Goal: Transaction & Acquisition: Purchase product/service

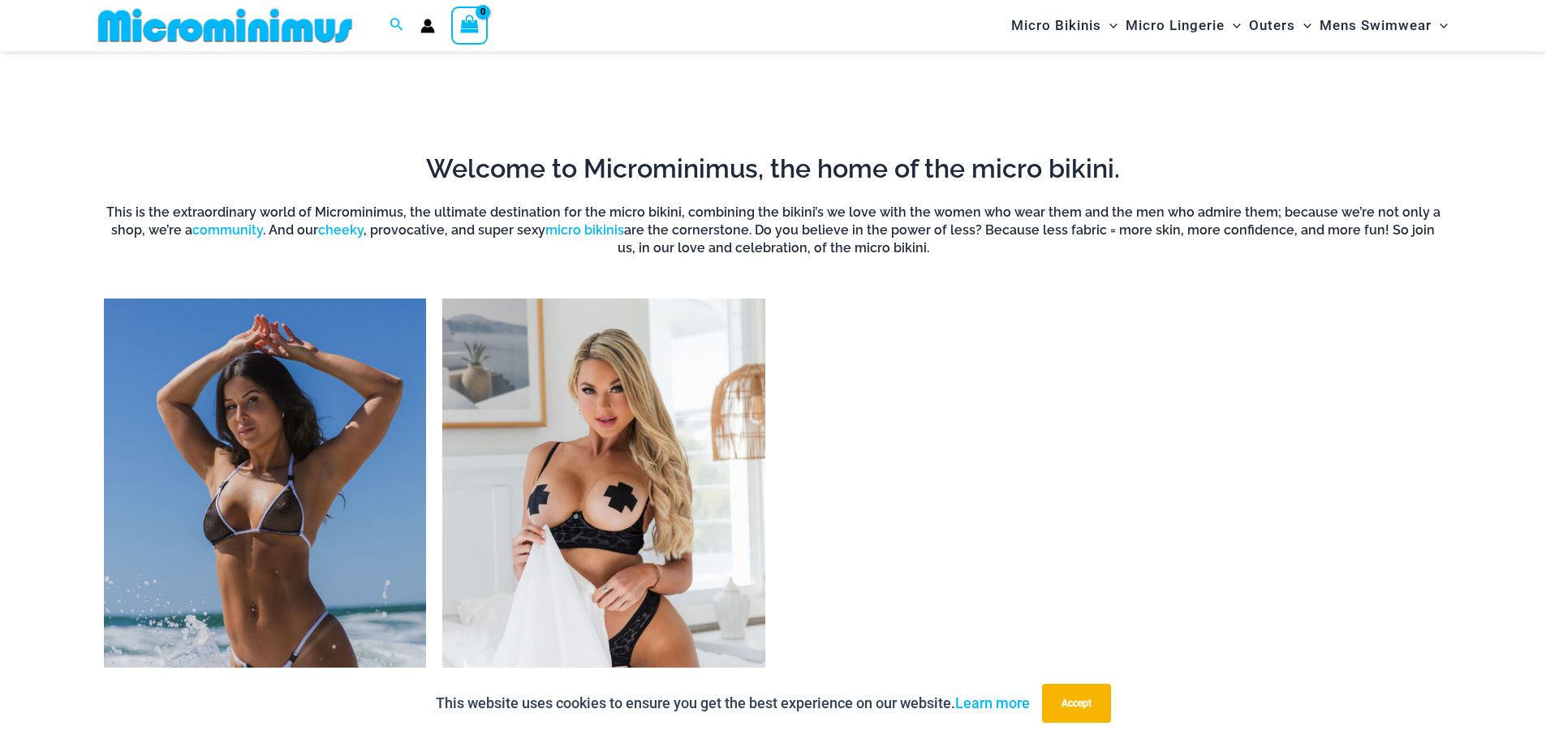
scroll to position [1446, 0]
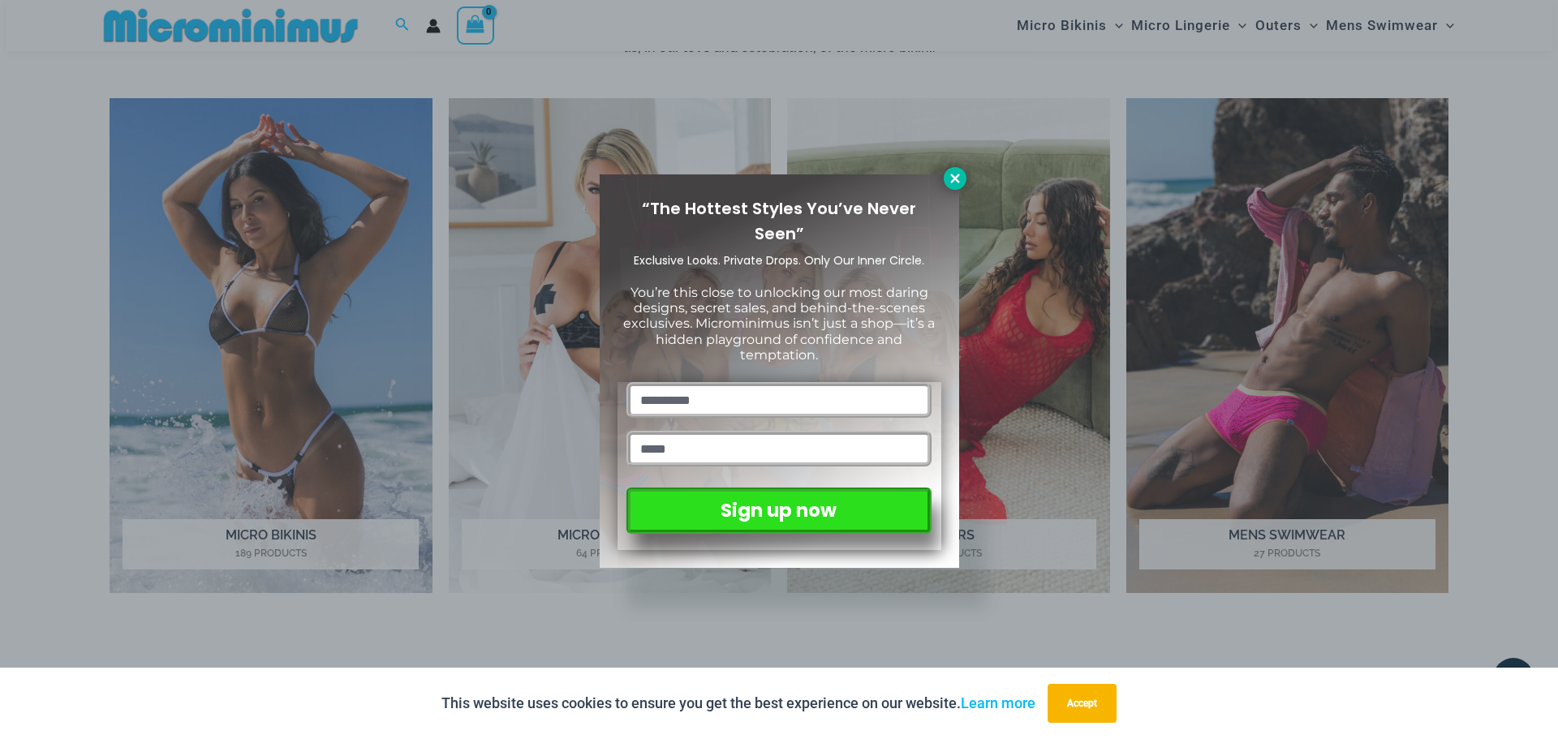
click at [957, 180] on icon at bounding box center [954, 178] width 9 height 9
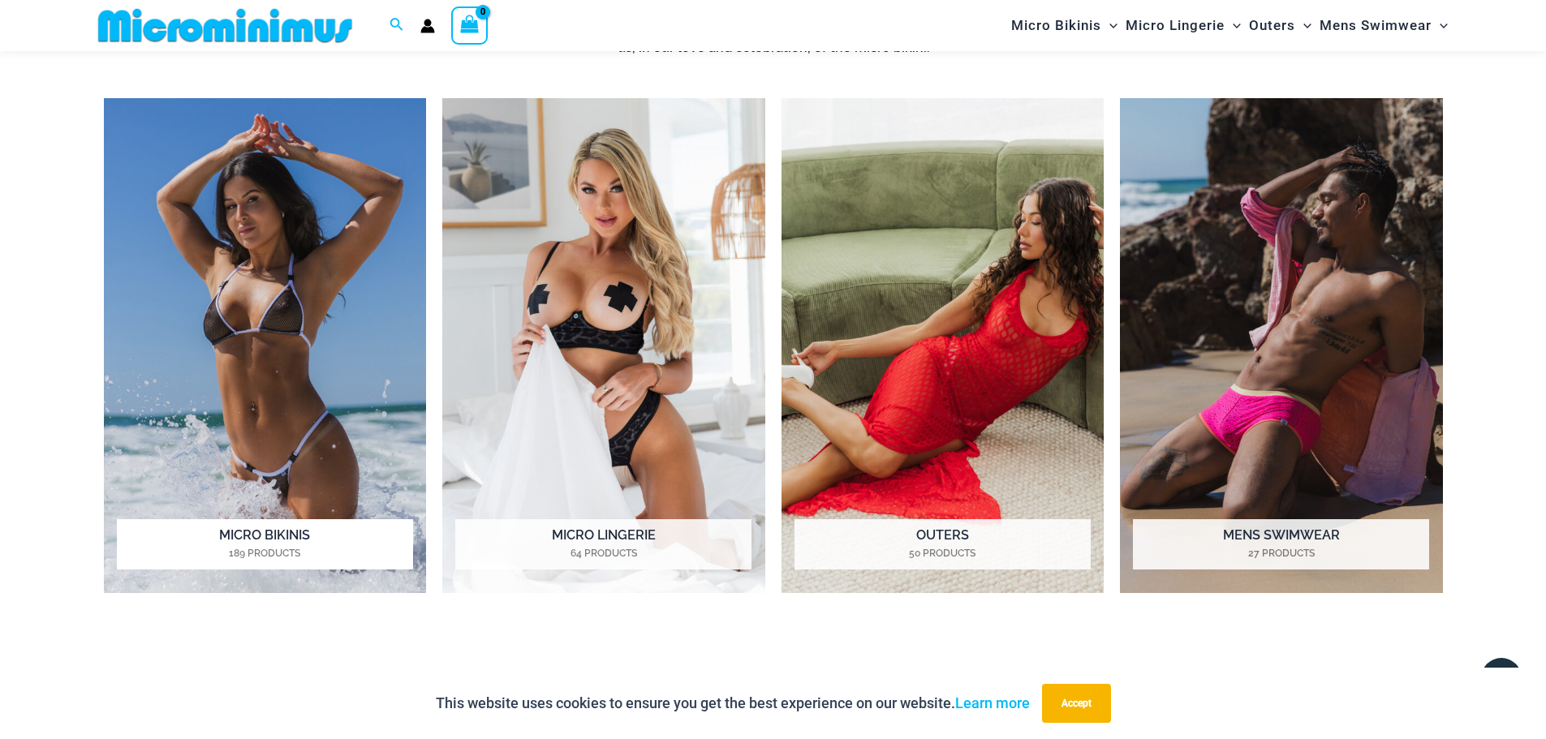
click at [250, 454] on img "Visit product category Micro Bikinis" at bounding box center [265, 346] width 323 height 496
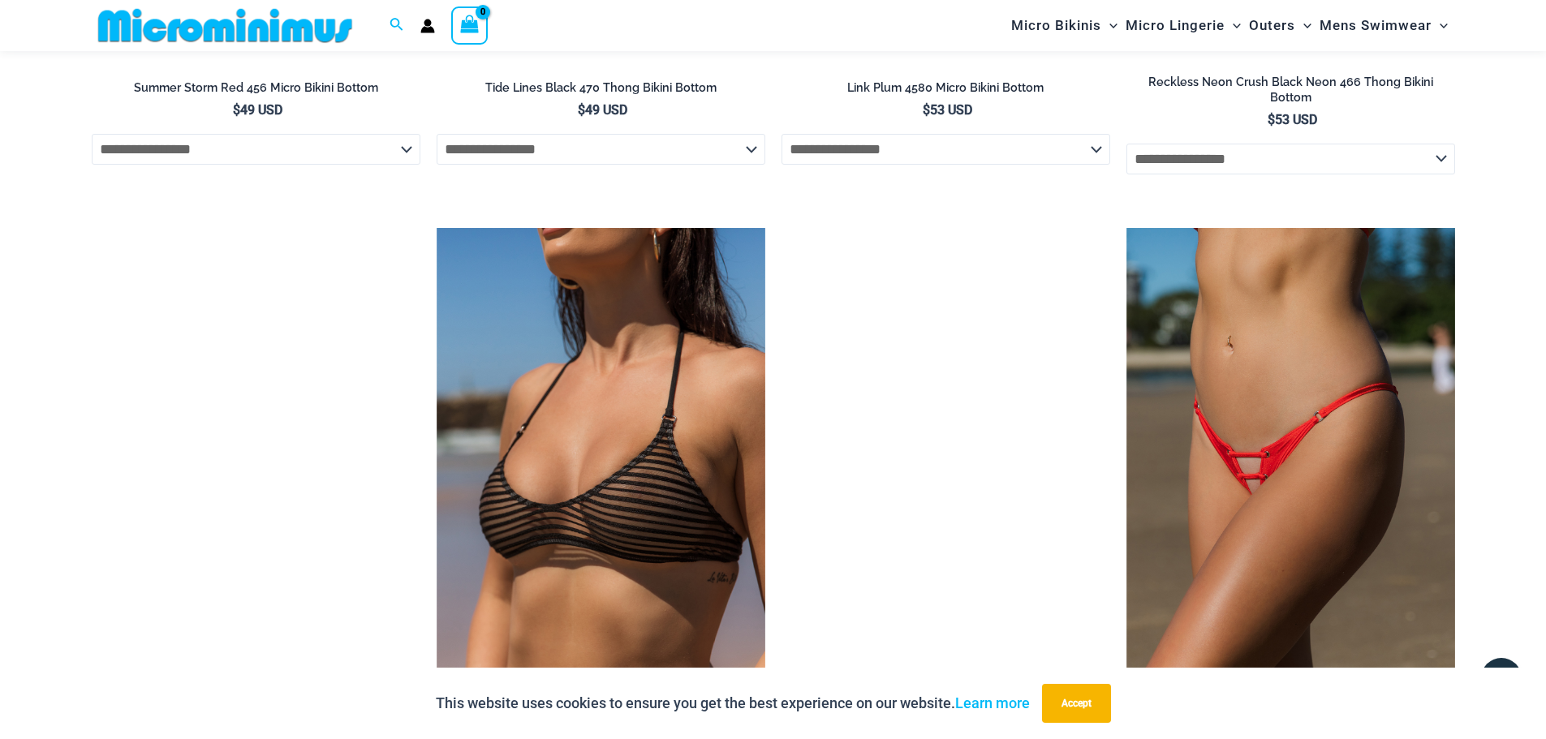
scroll to position [0, 0]
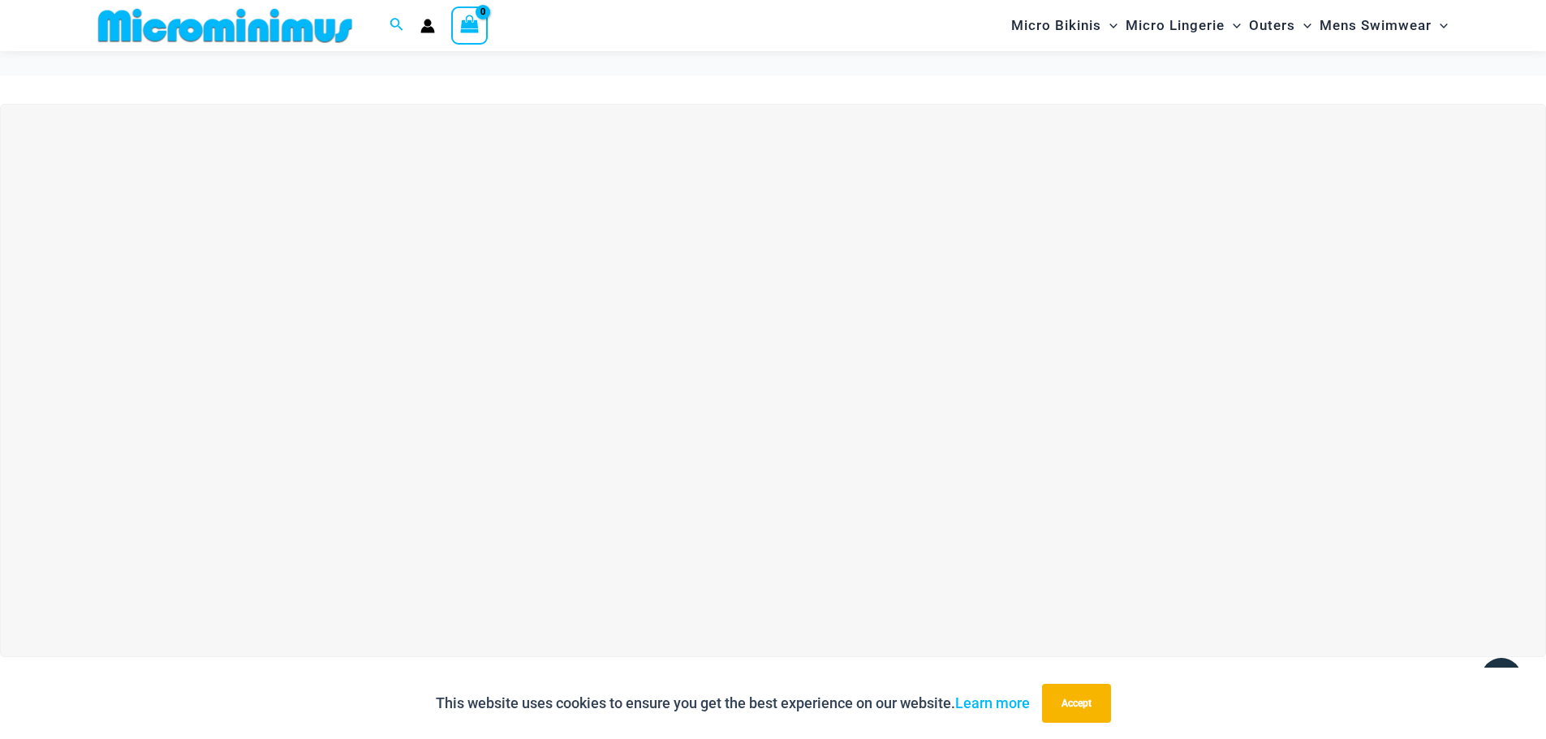
drag, startPoint x: 179, startPoint y: 512, endPoint x: 180, endPoint y: 75, distance: 437.4
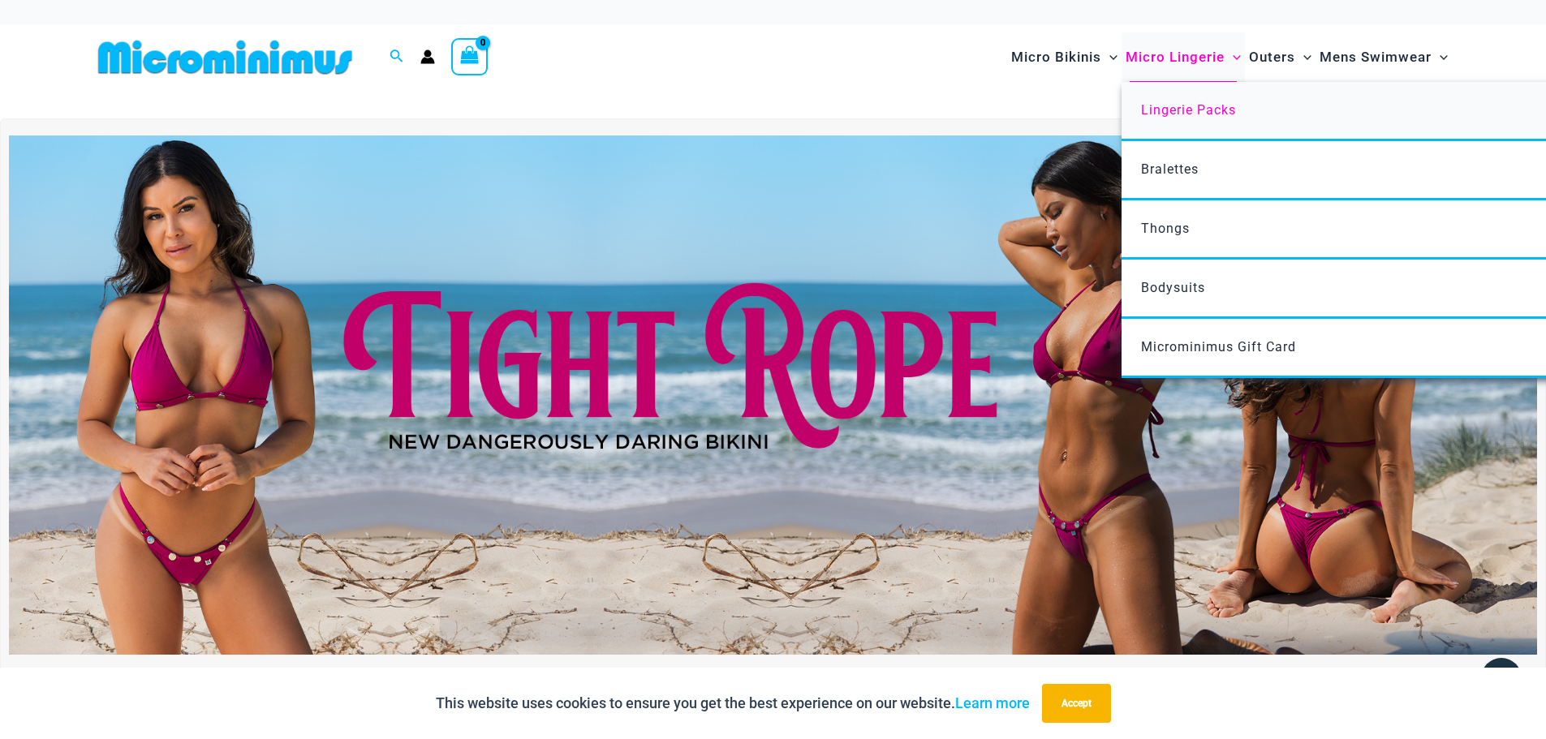
click at [1179, 118] on link "Lingerie Packs" at bounding box center [1362, 111] width 483 height 59
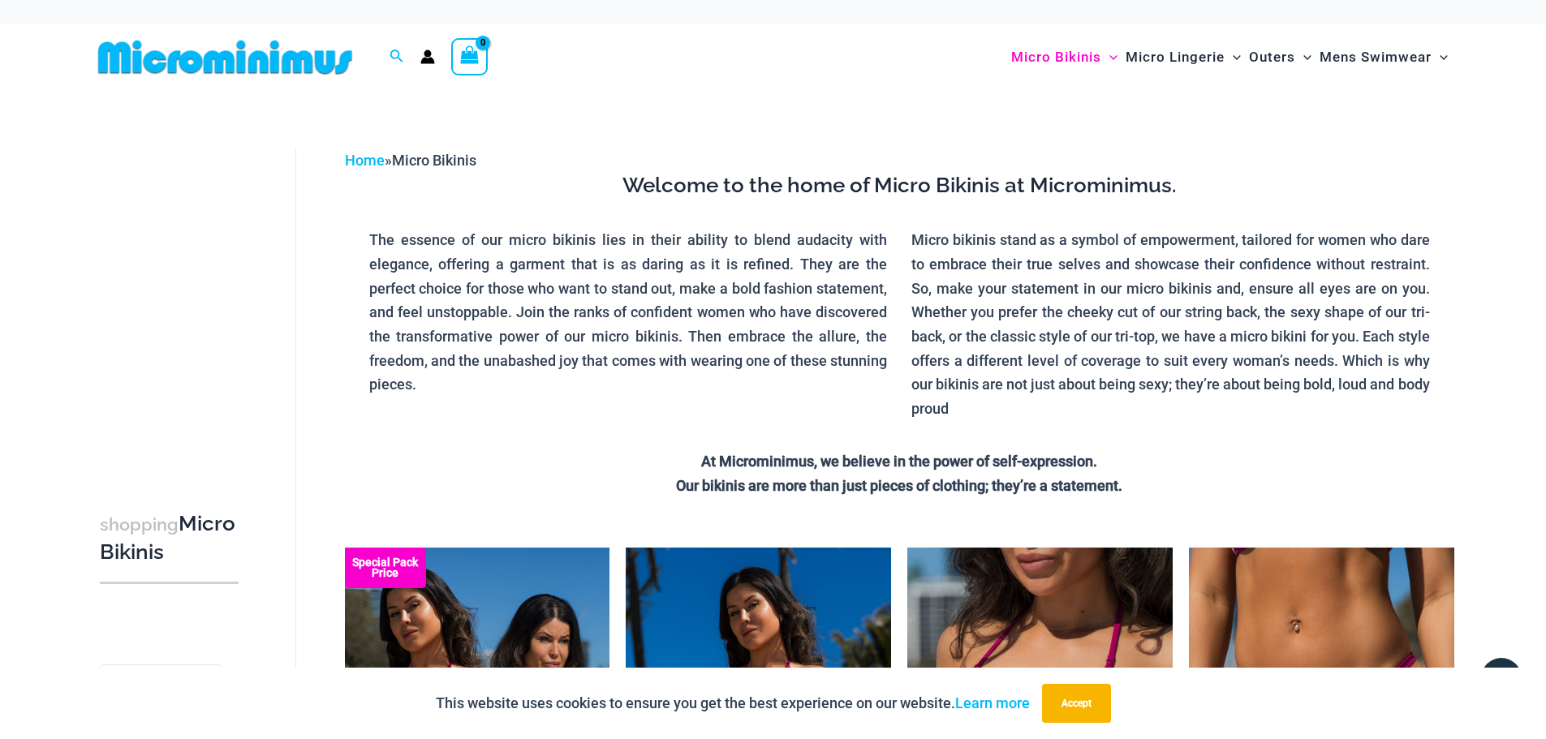
drag, startPoint x: 97, startPoint y: 184, endPoint x: 97, endPoint y: 114, distance: 69.8
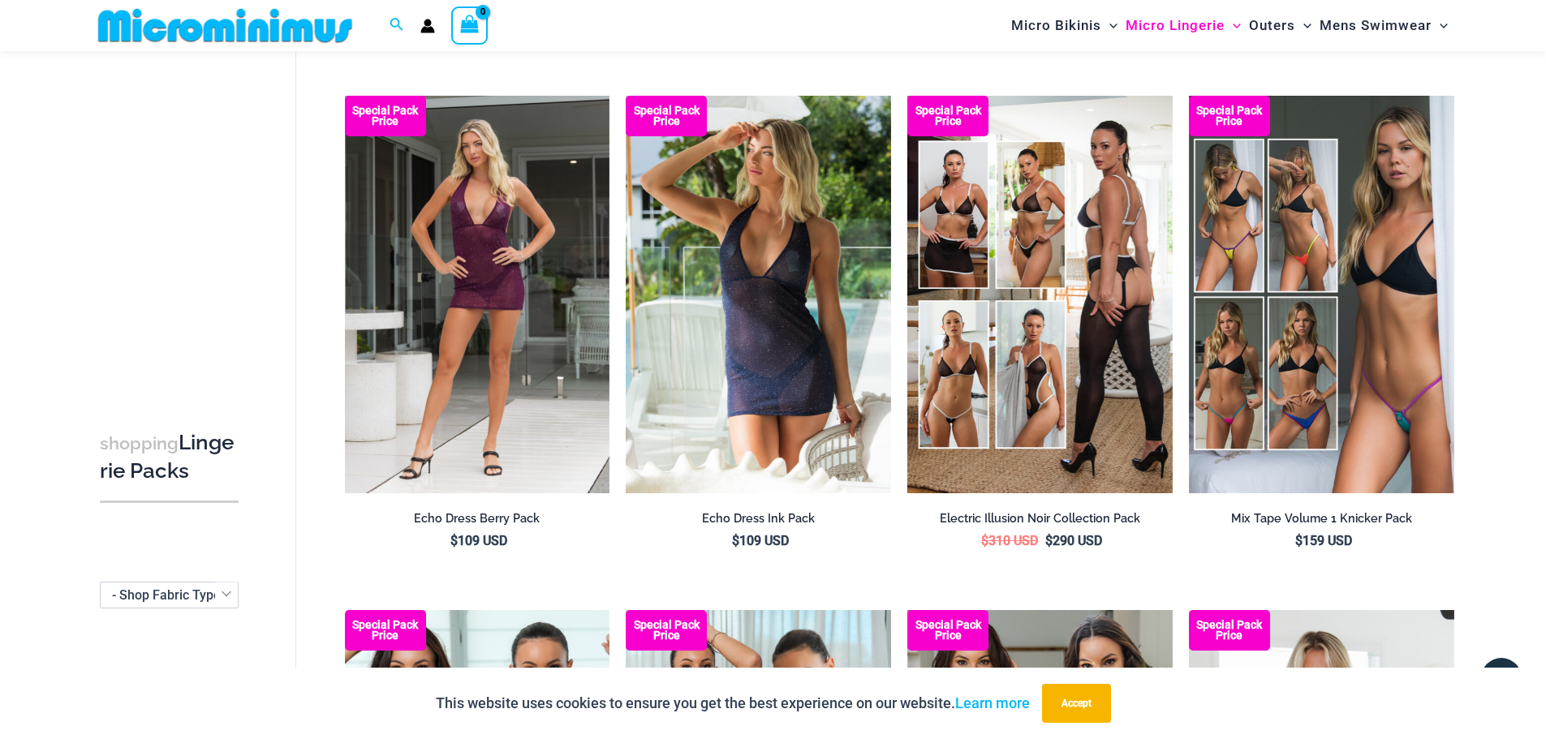
scroll to position [877, 0]
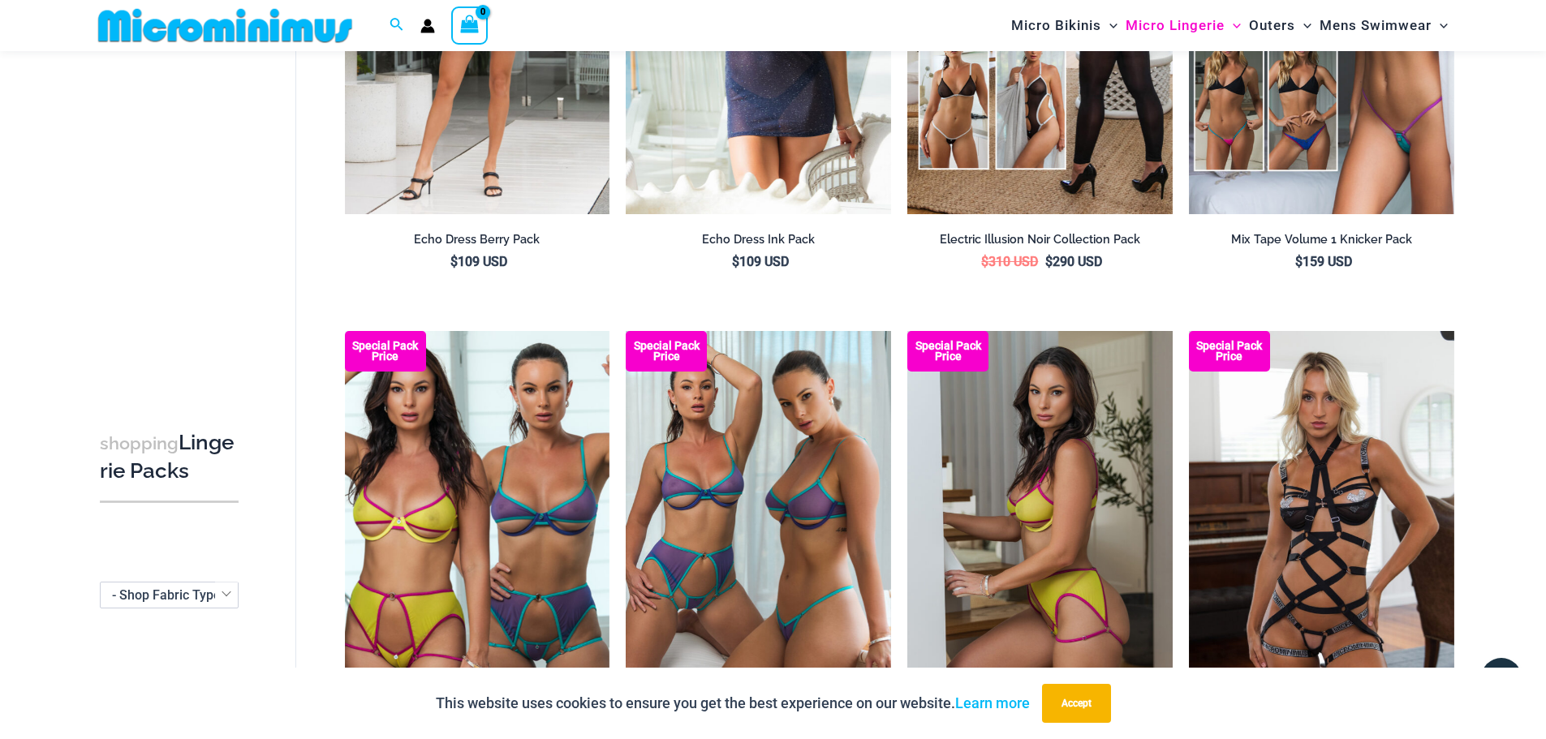
click at [1041, 487] on img at bounding box center [1039, 530] width 265 height 398
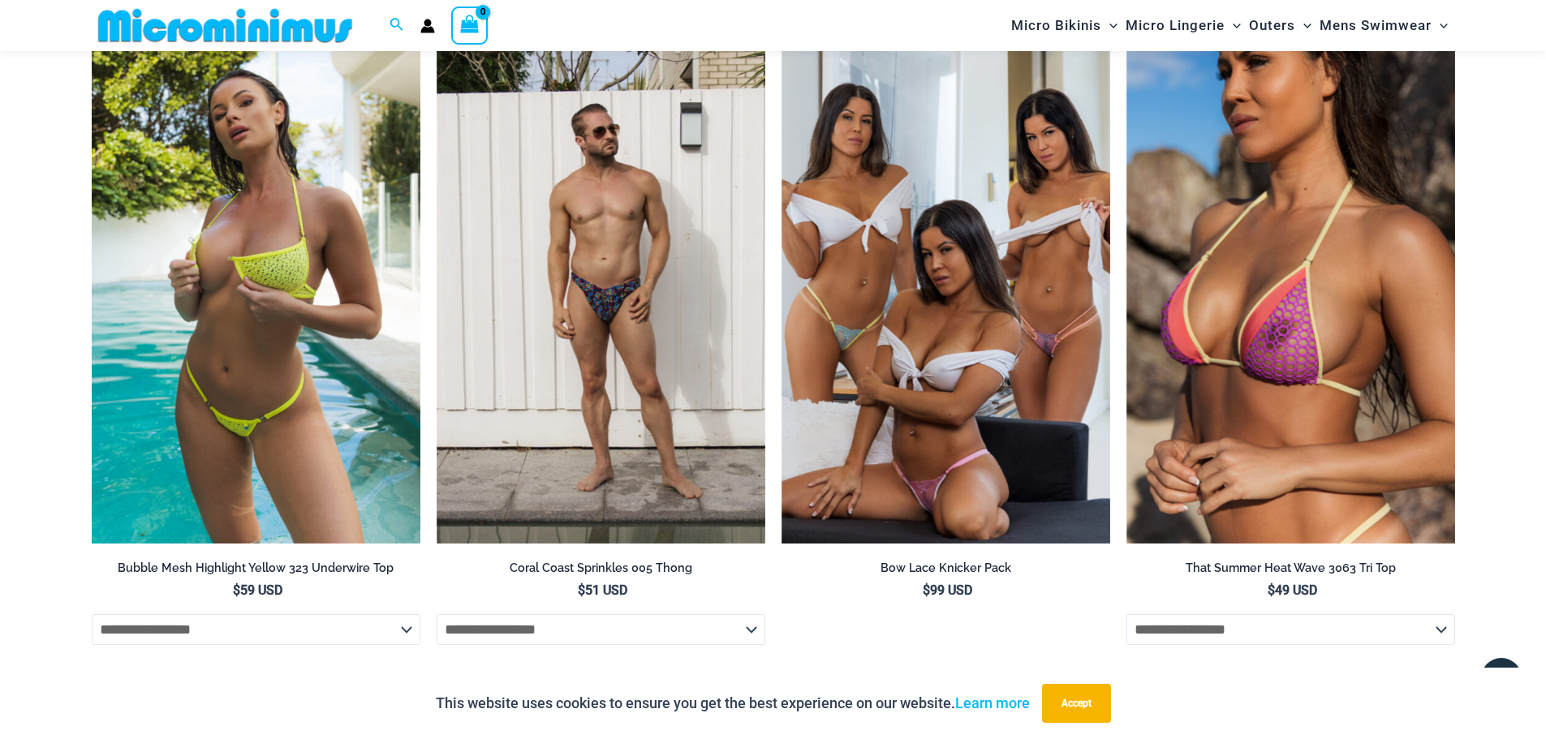
scroll to position [3165, 0]
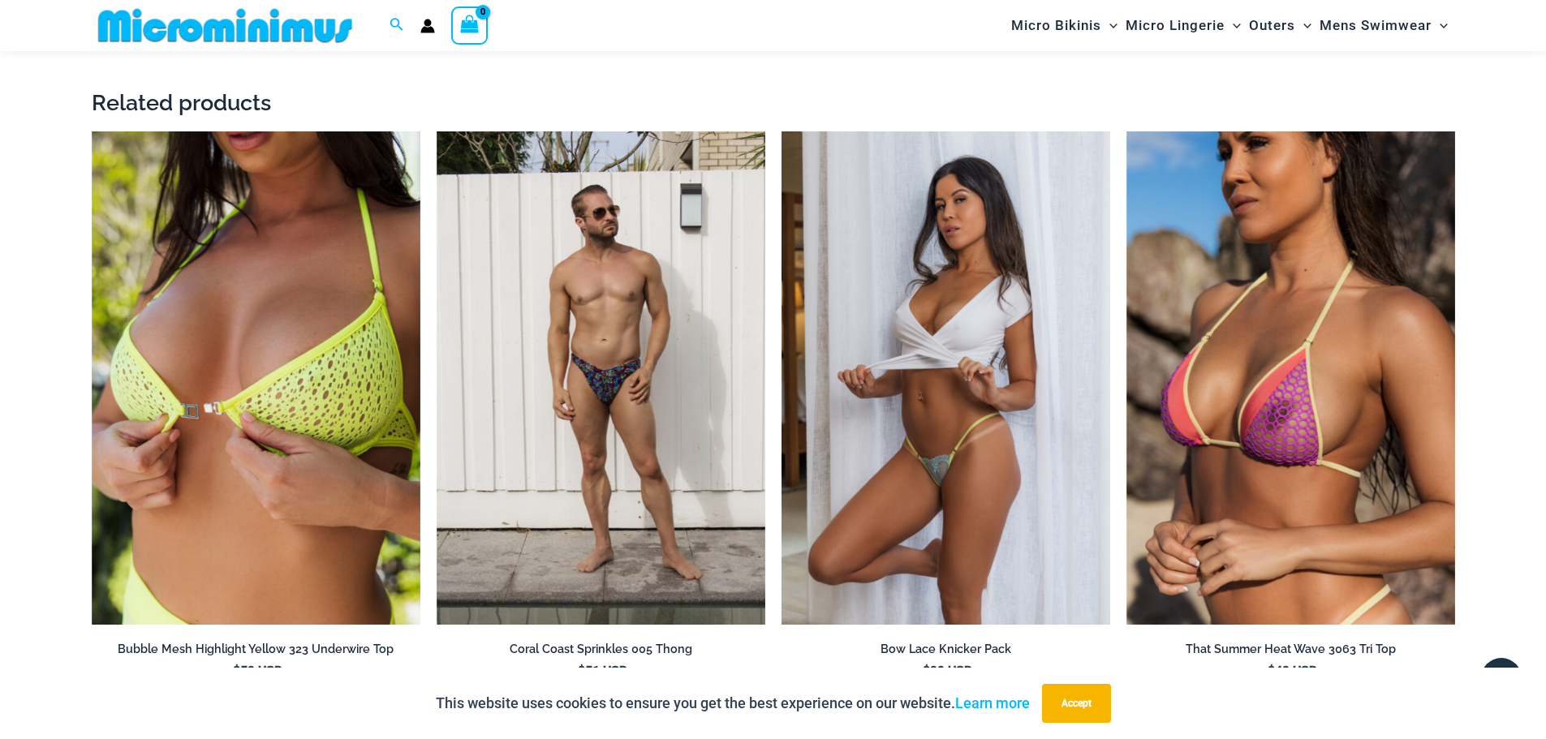
click at [921, 493] on img at bounding box center [945, 377] width 329 height 493
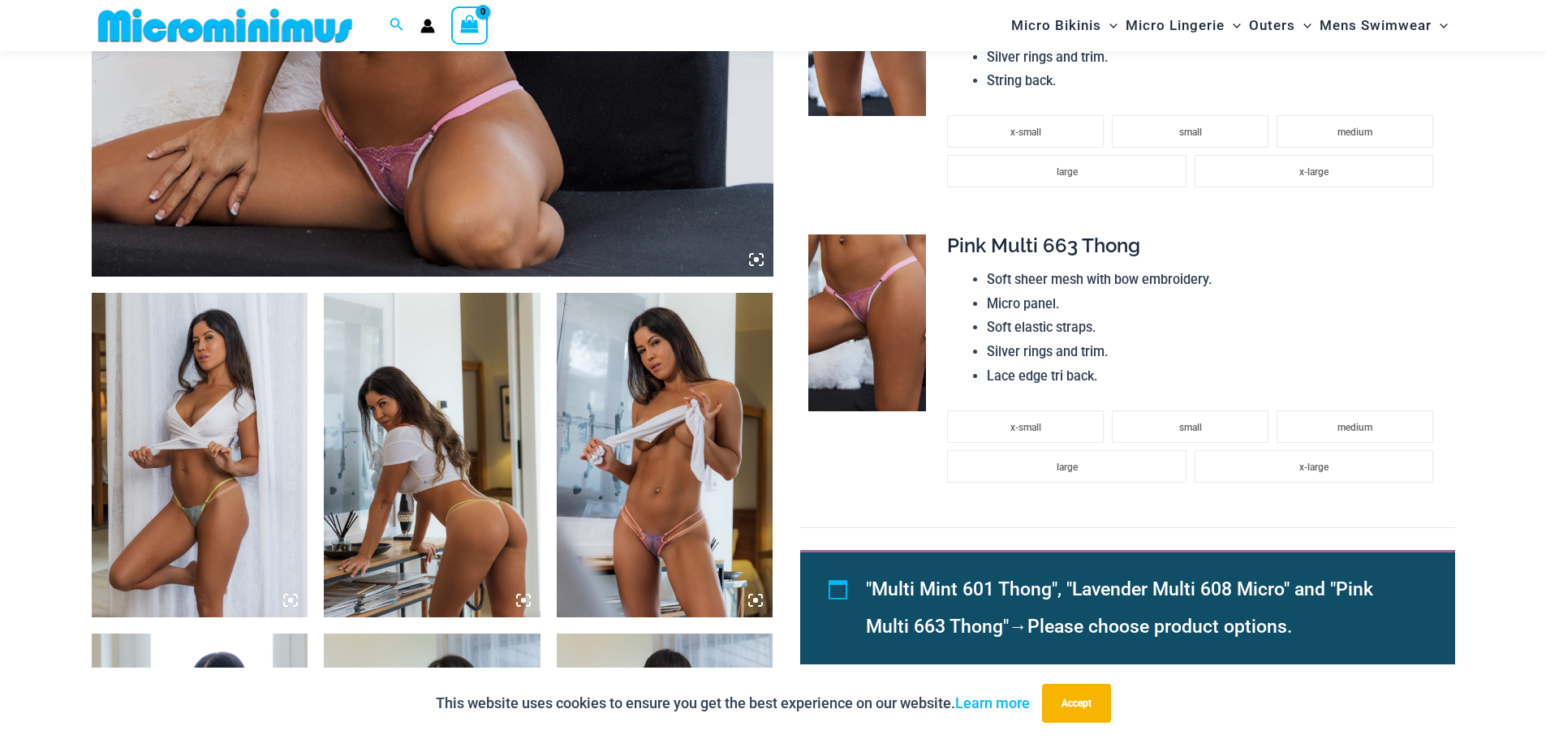
scroll to position [884, 0]
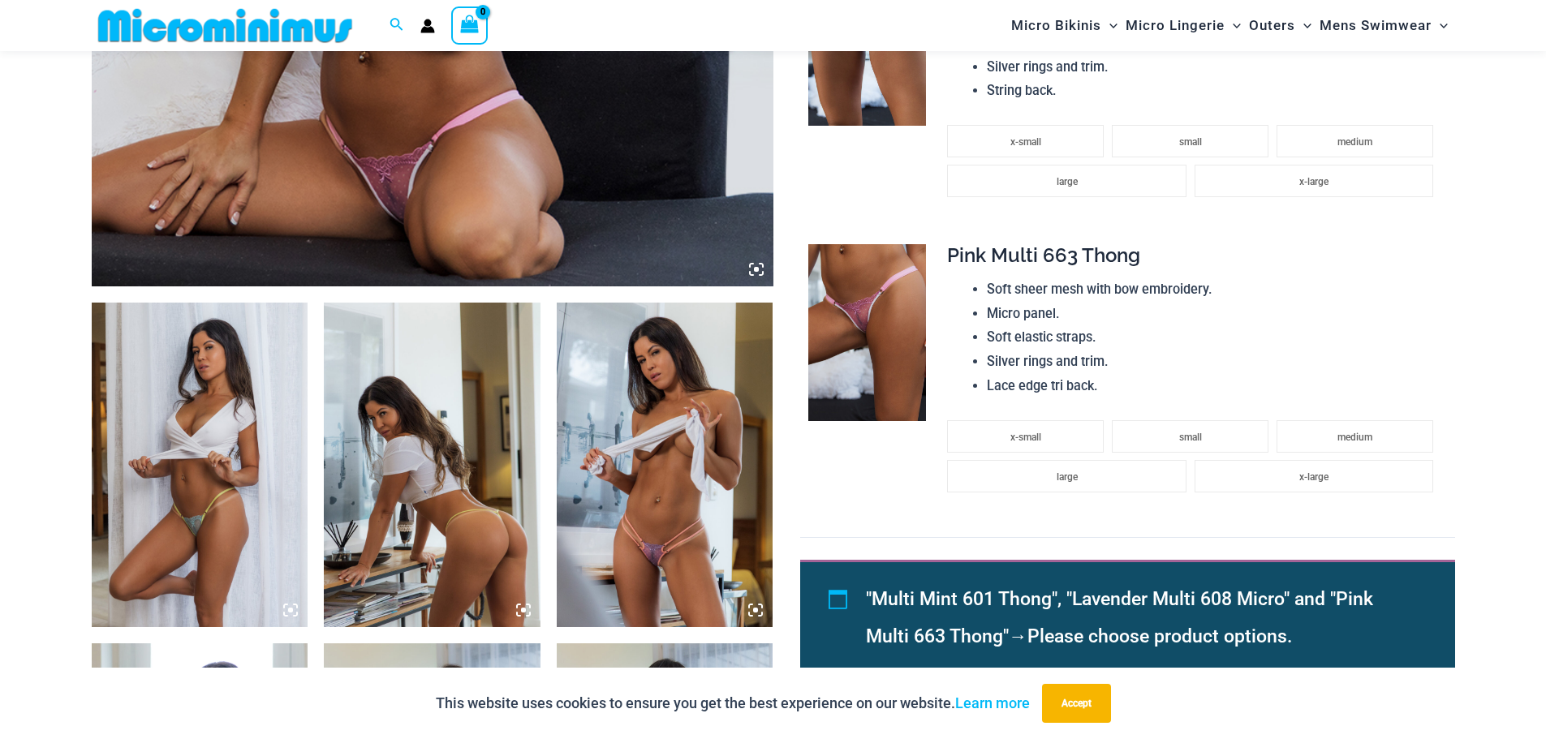
click at [870, 66] on img at bounding box center [867, 38] width 118 height 177
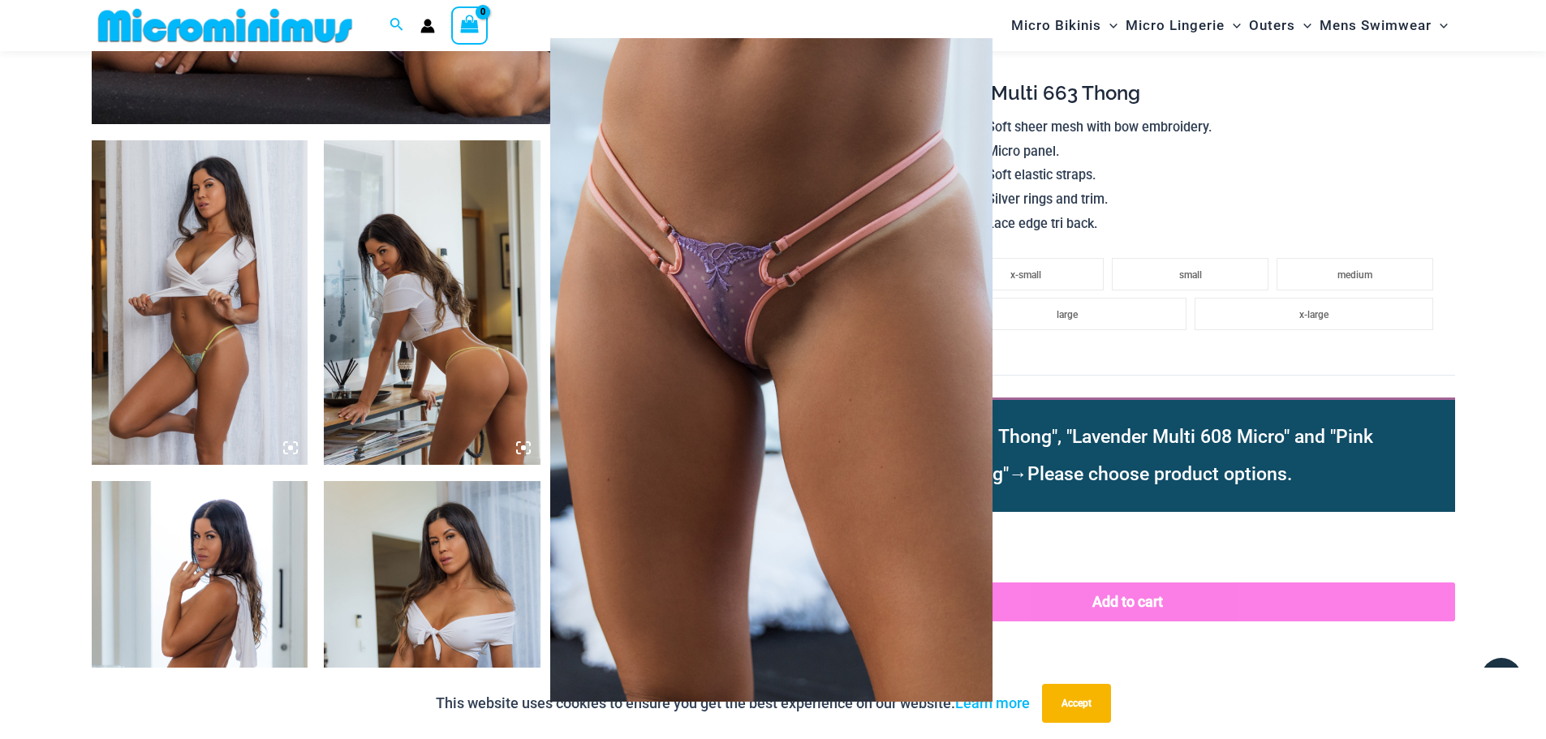
click at [427, 499] on div at bounding box center [773, 369] width 1546 height 739
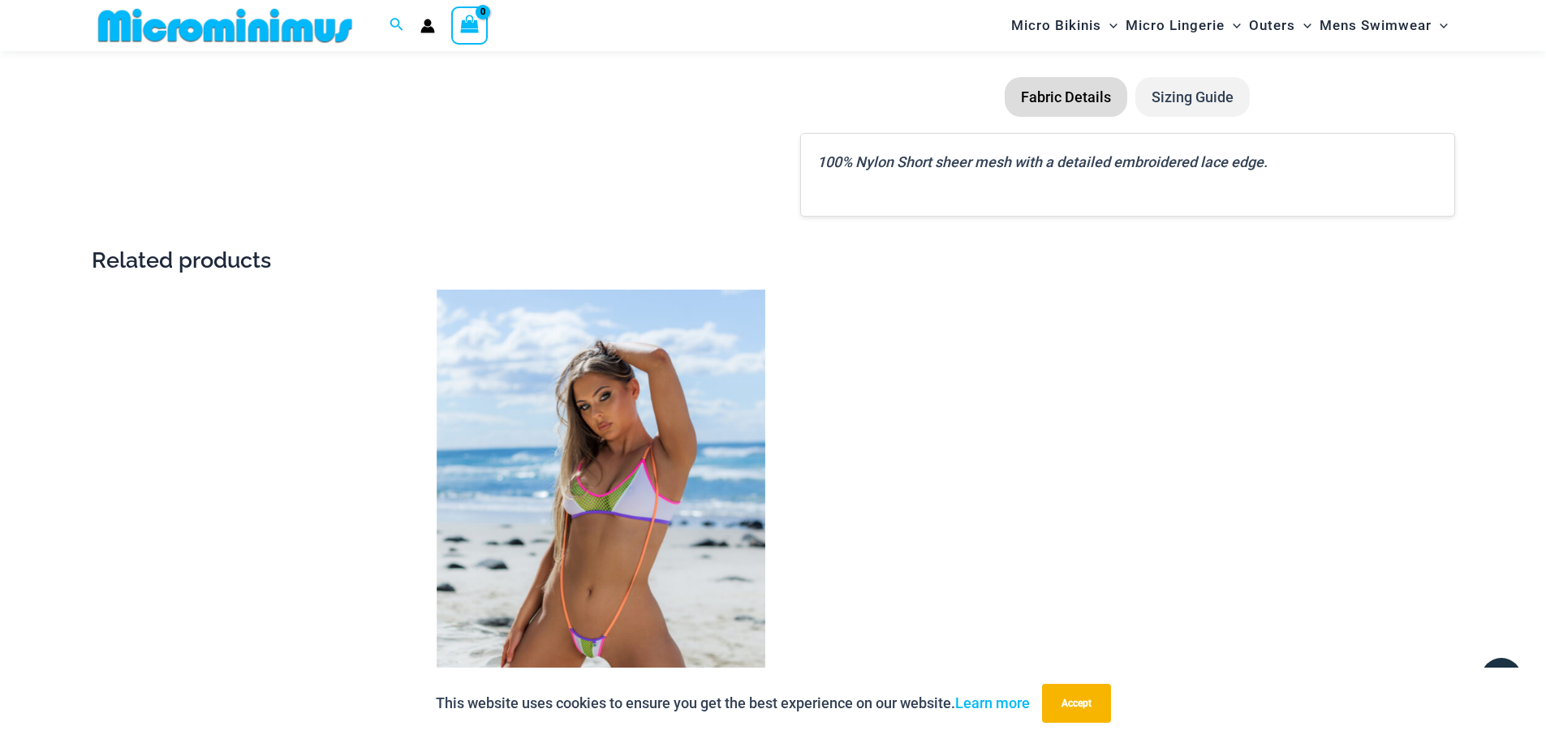
scroll to position [2020, 0]
